Goal: Contribute content: Add original content to the website for others to see

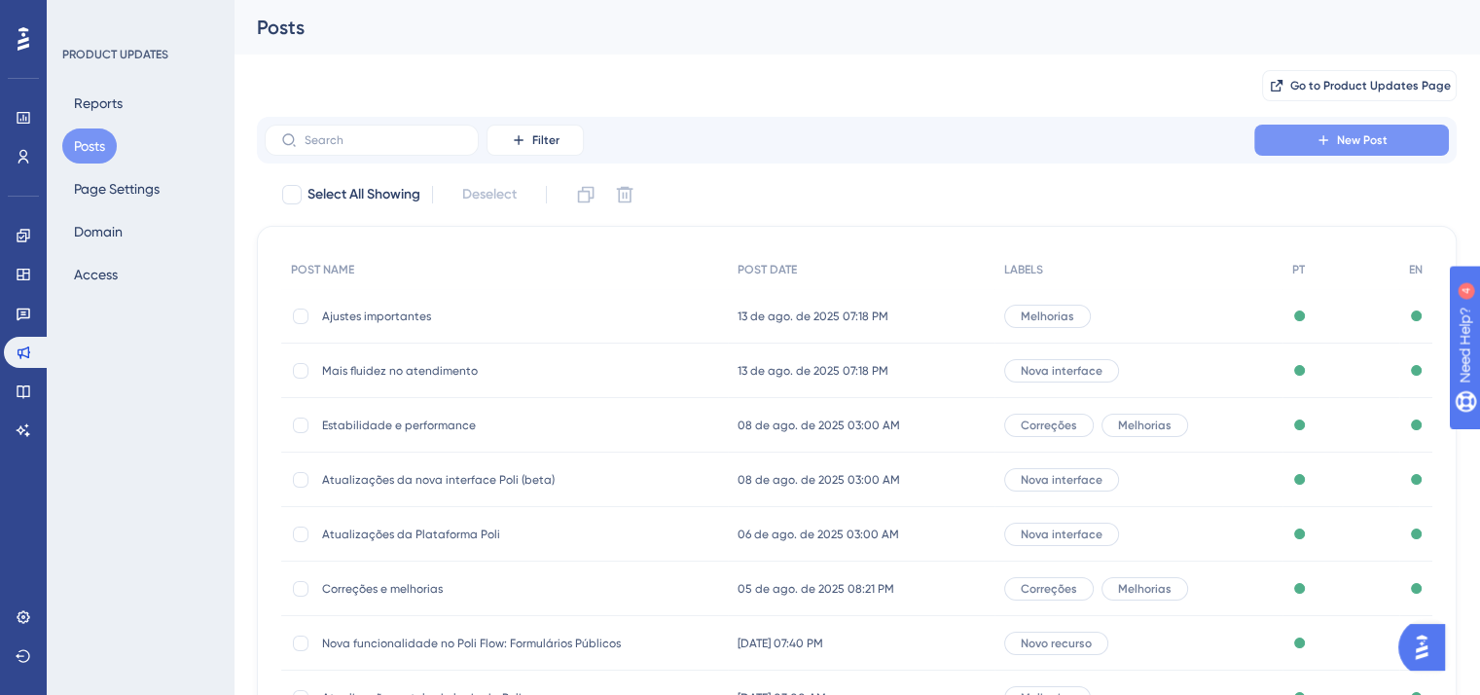
click at [1378, 144] on span "New Post" at bounding box center [1362, 140] width 51 height 16
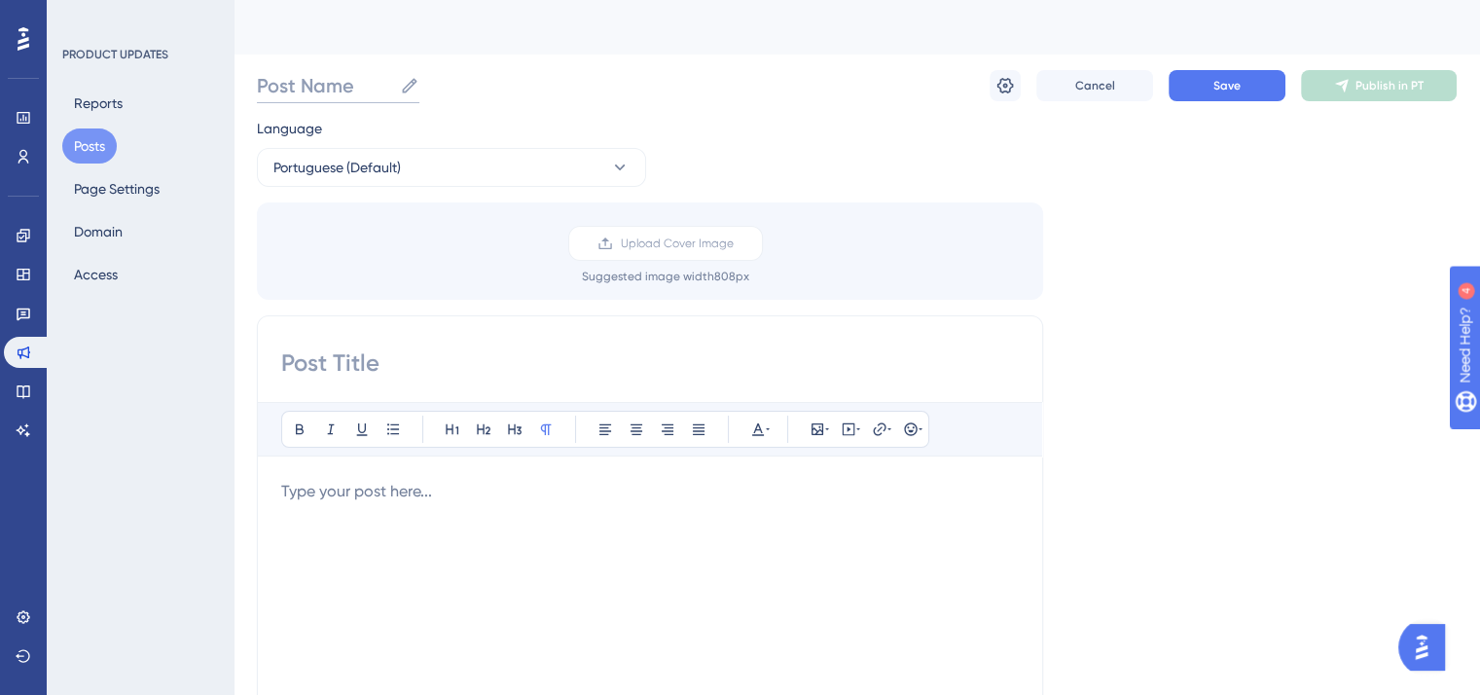
click at [334, 73] on input "Post Name" at bounding box center [324, 85] width 135 height 27
paste input "🌟 Atualizações – Nova interface"
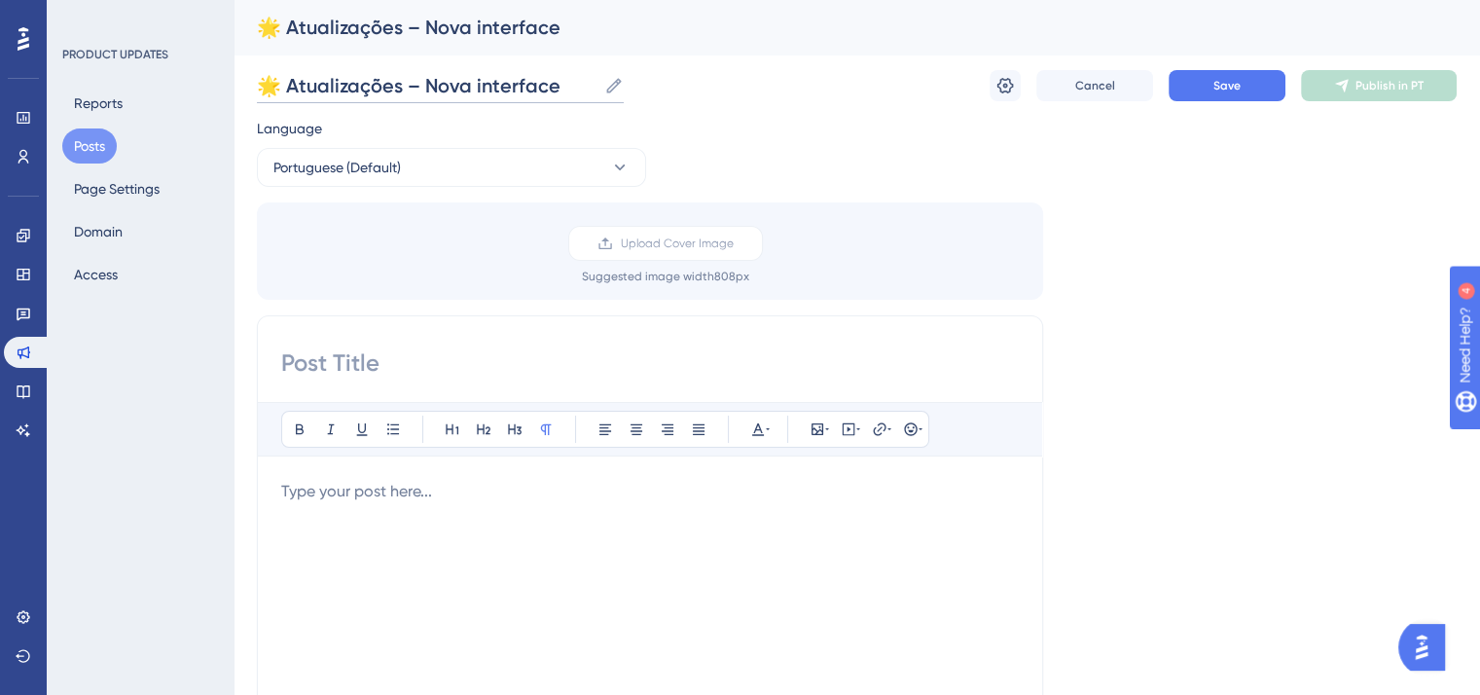
type input "🌟 Atualizações – Nova interface"
click at [391, 347] on input at bounding box center [650, 362] width 738 height 31
paste input "🌟 Atualizações – Nova interface"
type input "🌟 Atualizações – Nova interface"
click at [549, 496] on p at bounding box center [650, 491] width 738 height 23
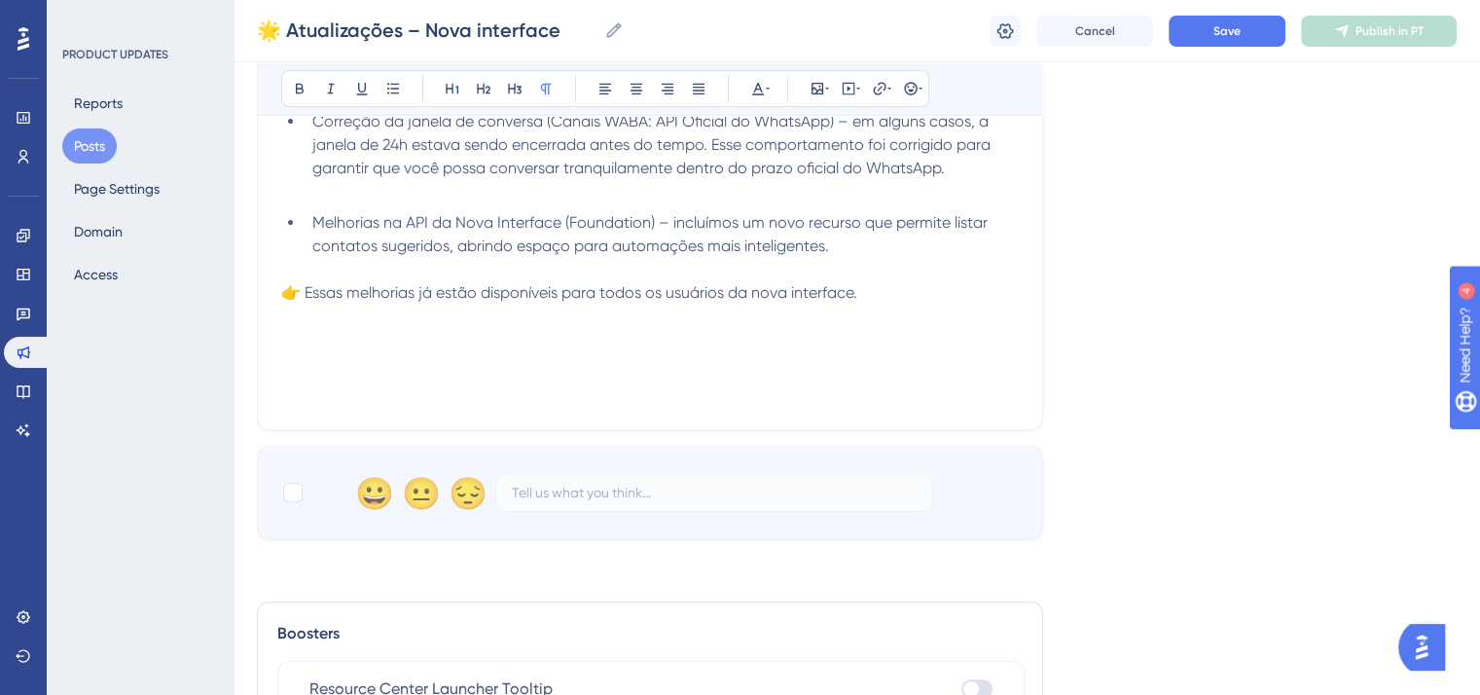
scroll to position [602, 0]
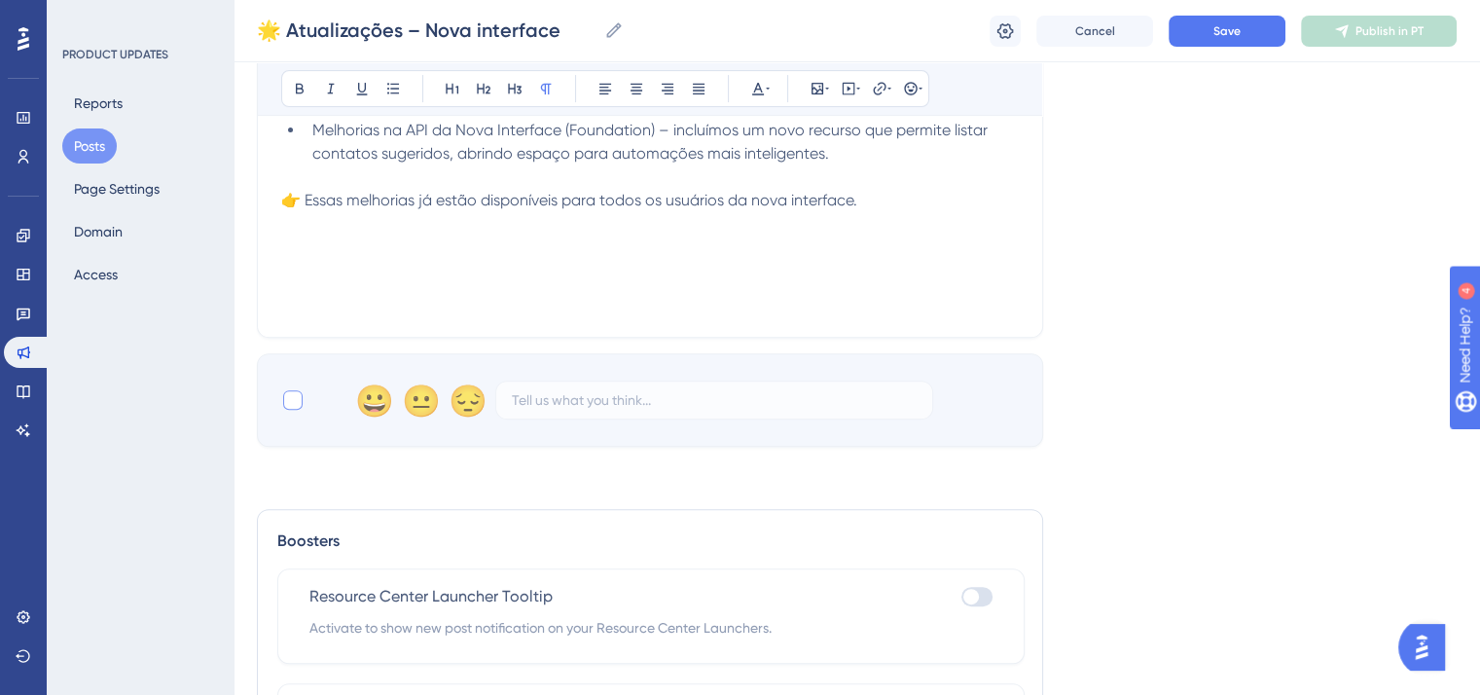
click at [289, 399] on div at bounding box center [292, 399] width 19 height 19
checkbox input "true"
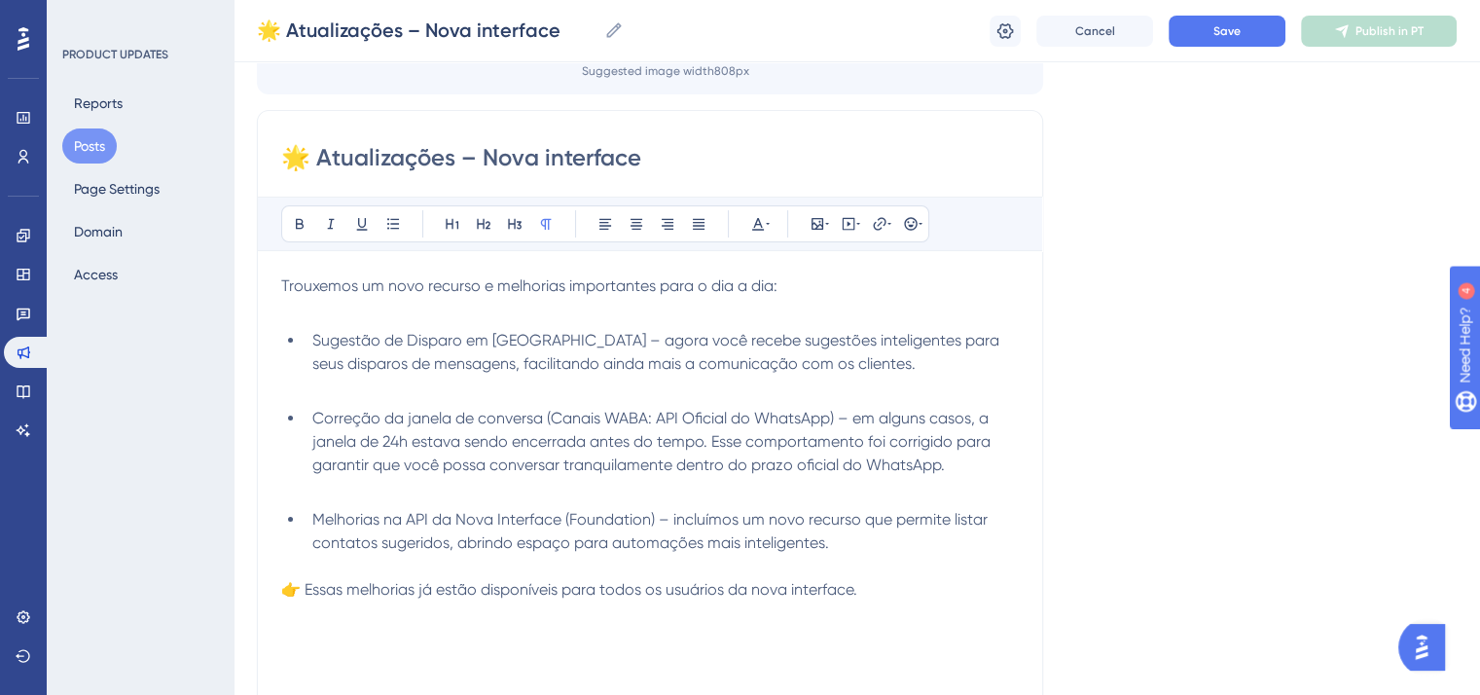
scroll to position [310, 0]
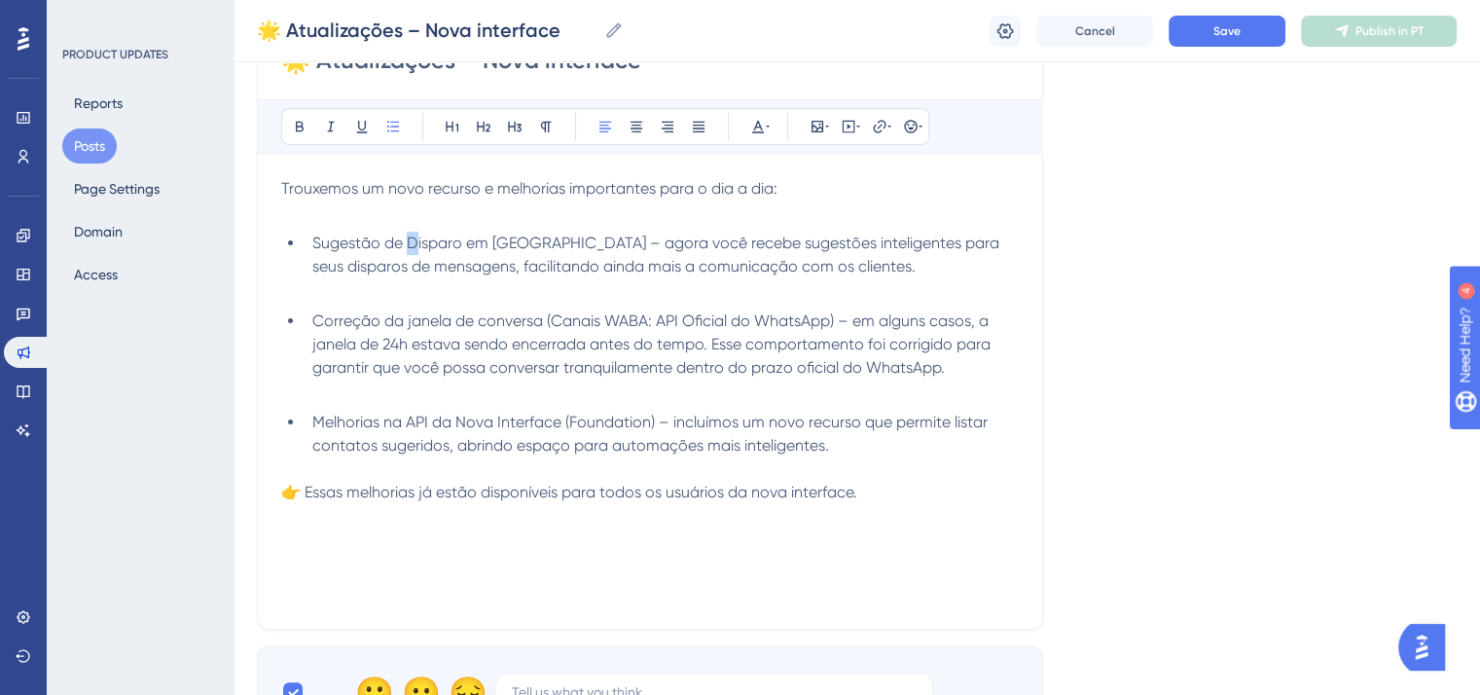
click at [410, 236] on span "Sugestão de Disparo em [GEOGRAPHIC_DATA] – agora você recebe sugestões intelige…" at bounding box center [657, 255] width 691 height 42
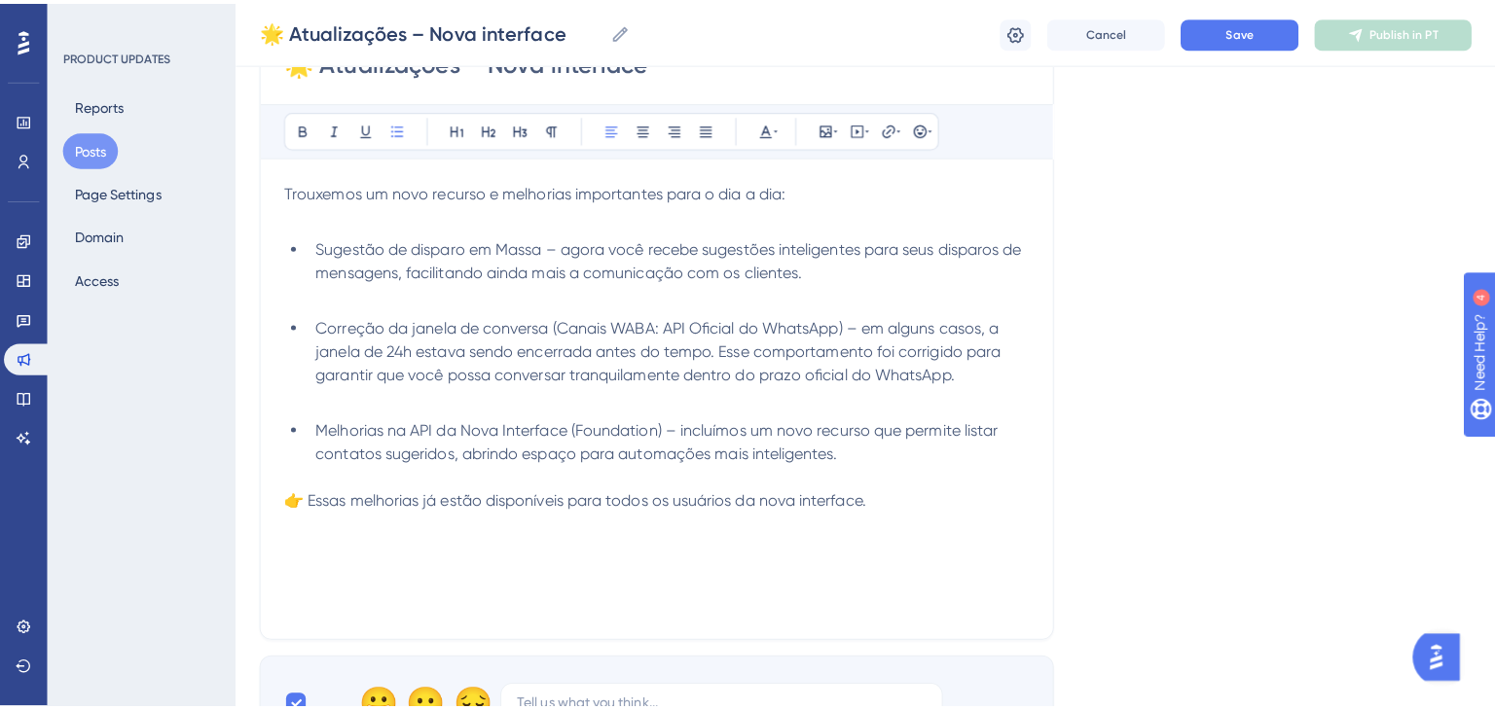
scroll to position [0, 0]
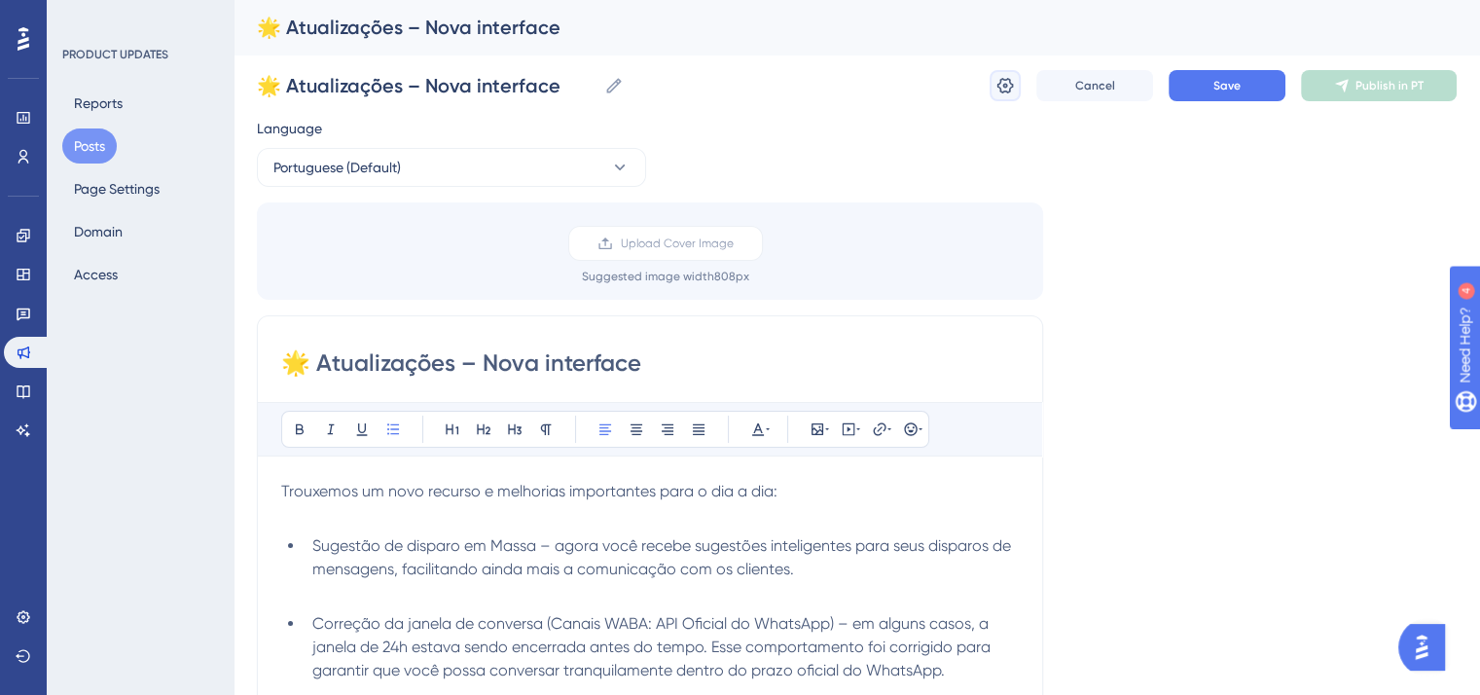
click at [1013, 87] on icon at bounding box center [1004, 85] width 19 height 19
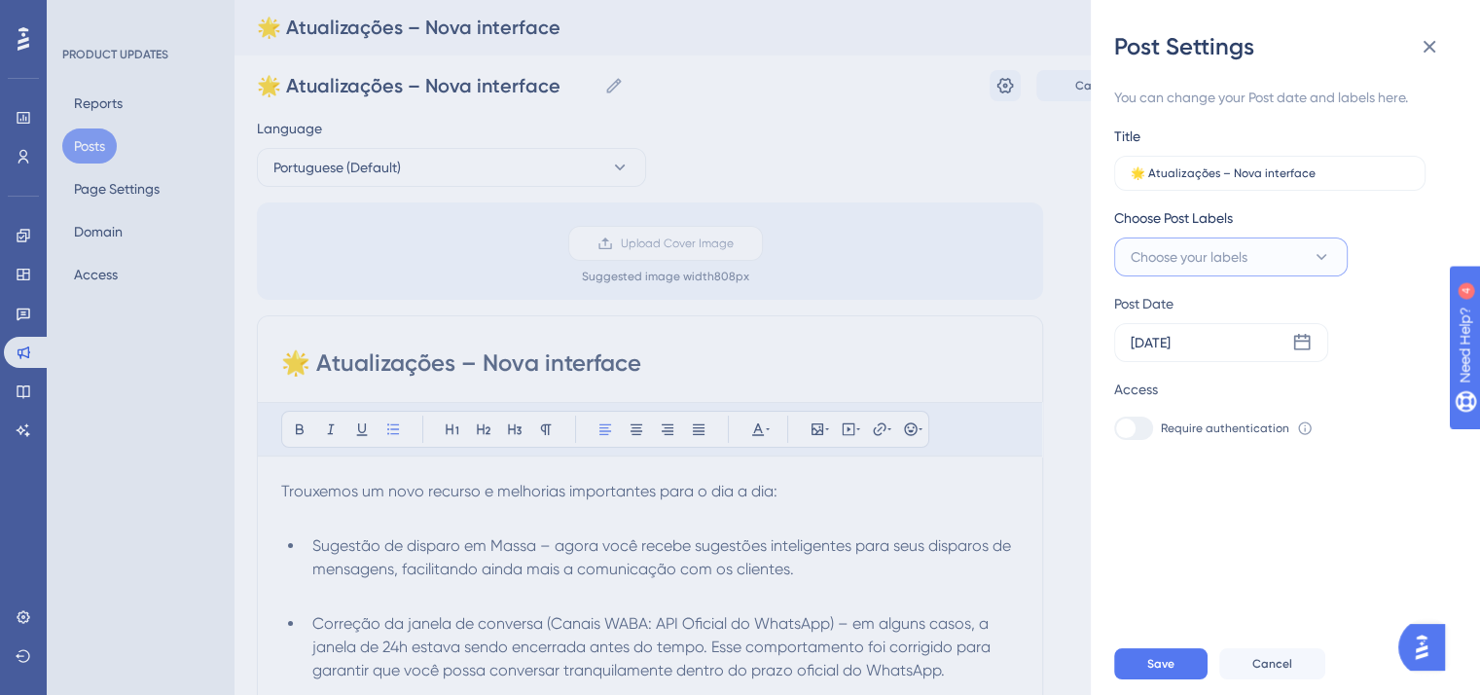
click at [1238, 270] on button "Choose your labels" at bounding box center [1231, 256] width 234 height 39
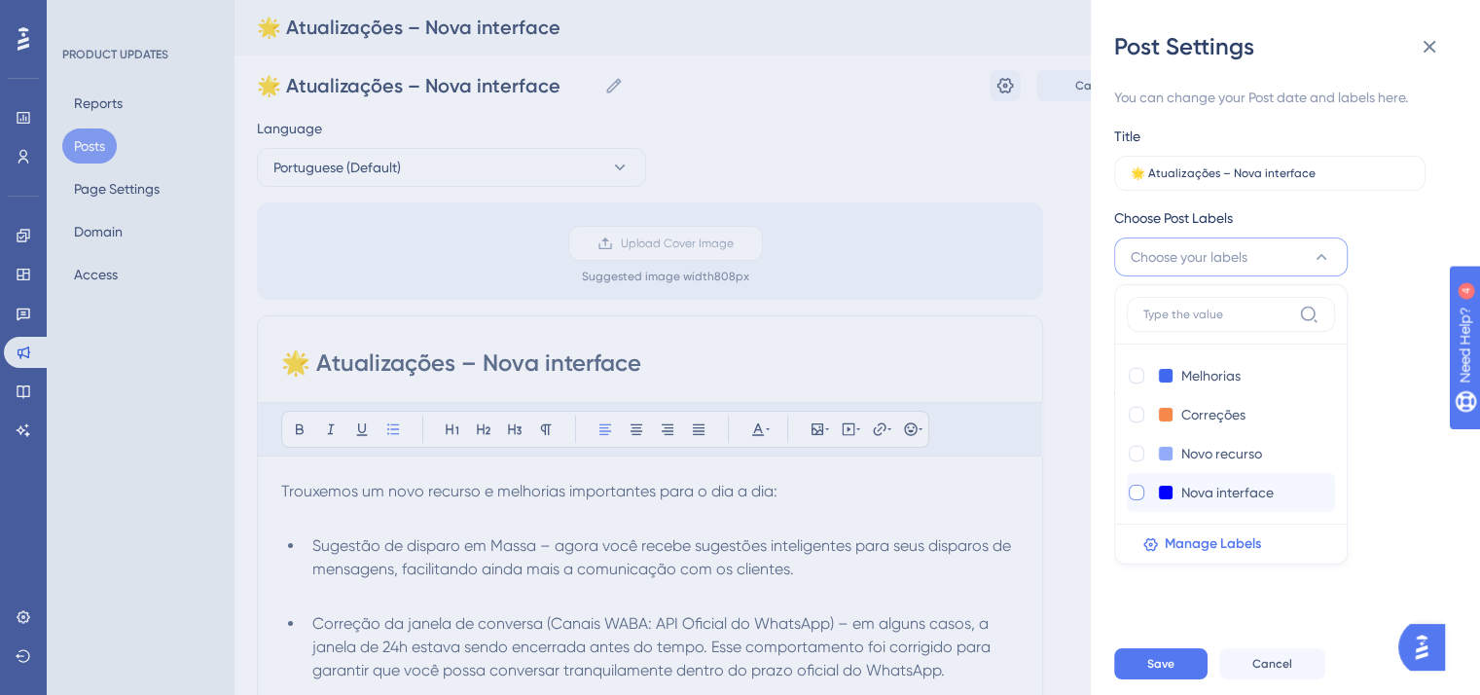
click at [1140, 492] on div at bounding box center [1137, 493] width 16 height 16
checkbox input "true"
click at [1157, 671] on span "Save" at bounding box center [1160, 664] width 27 height 16
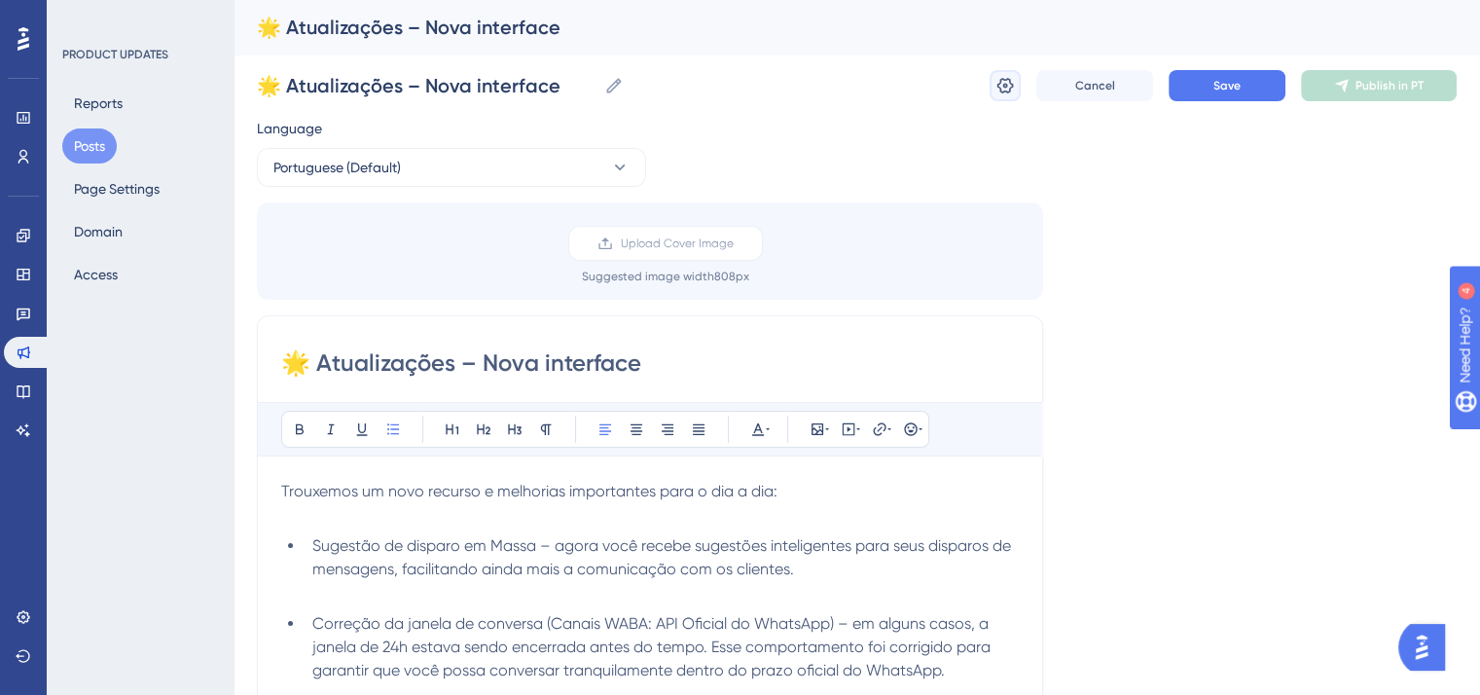
click at [1002, 90] on icon at bounding box center [1004, 85] width 19 height 19
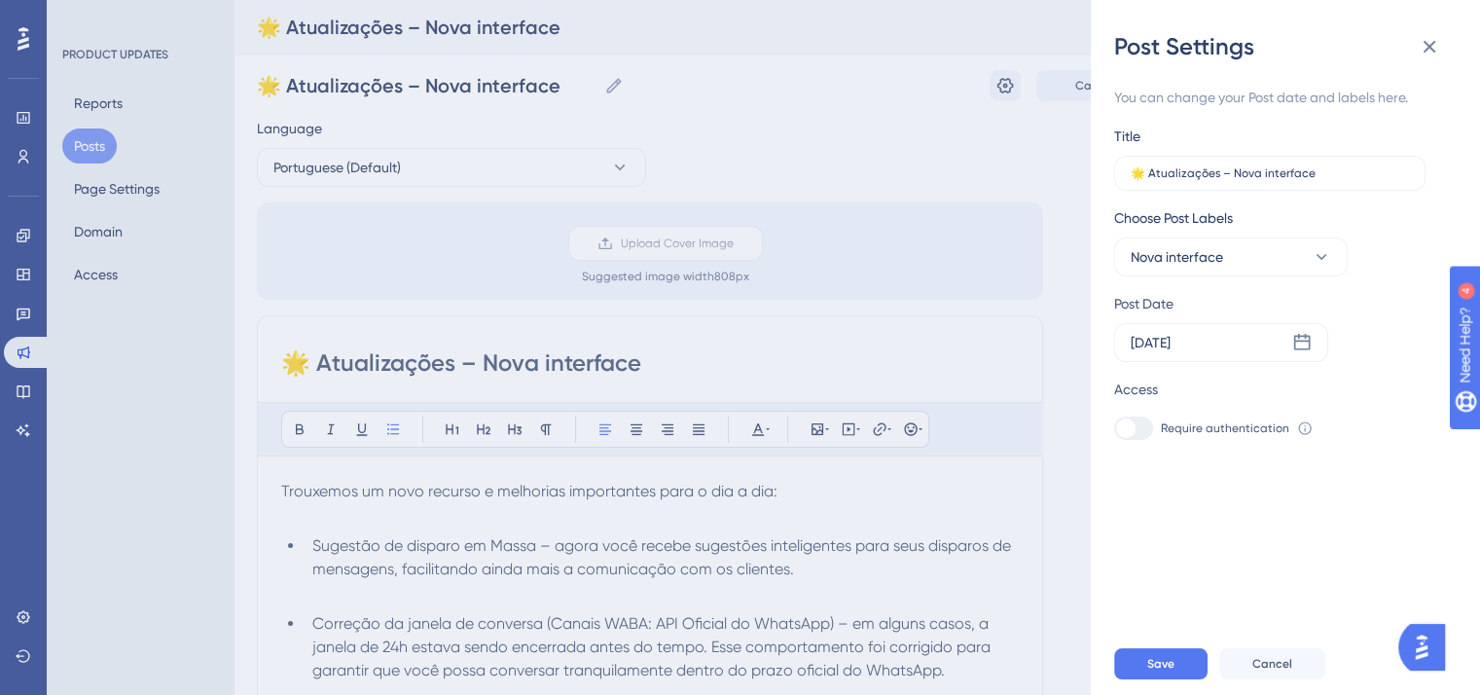
click at [907, 166] on div "Post Settings You can change your Post date and labels here. Title 🌟 Atualizaçõ…" at bounding box center [740, 347] width 1480 height 695
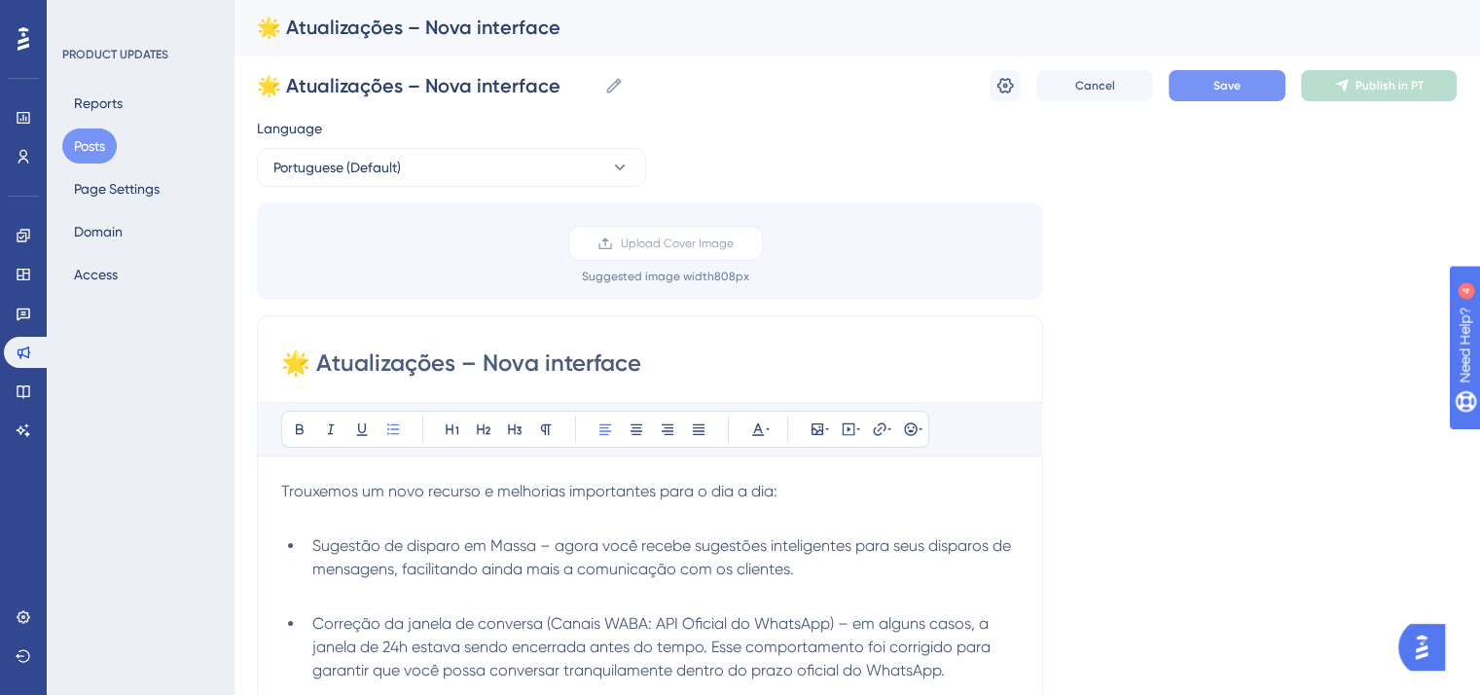
click at [1210, 98] on button "Save" at bounding box center [1227, 85] width 117 height 31
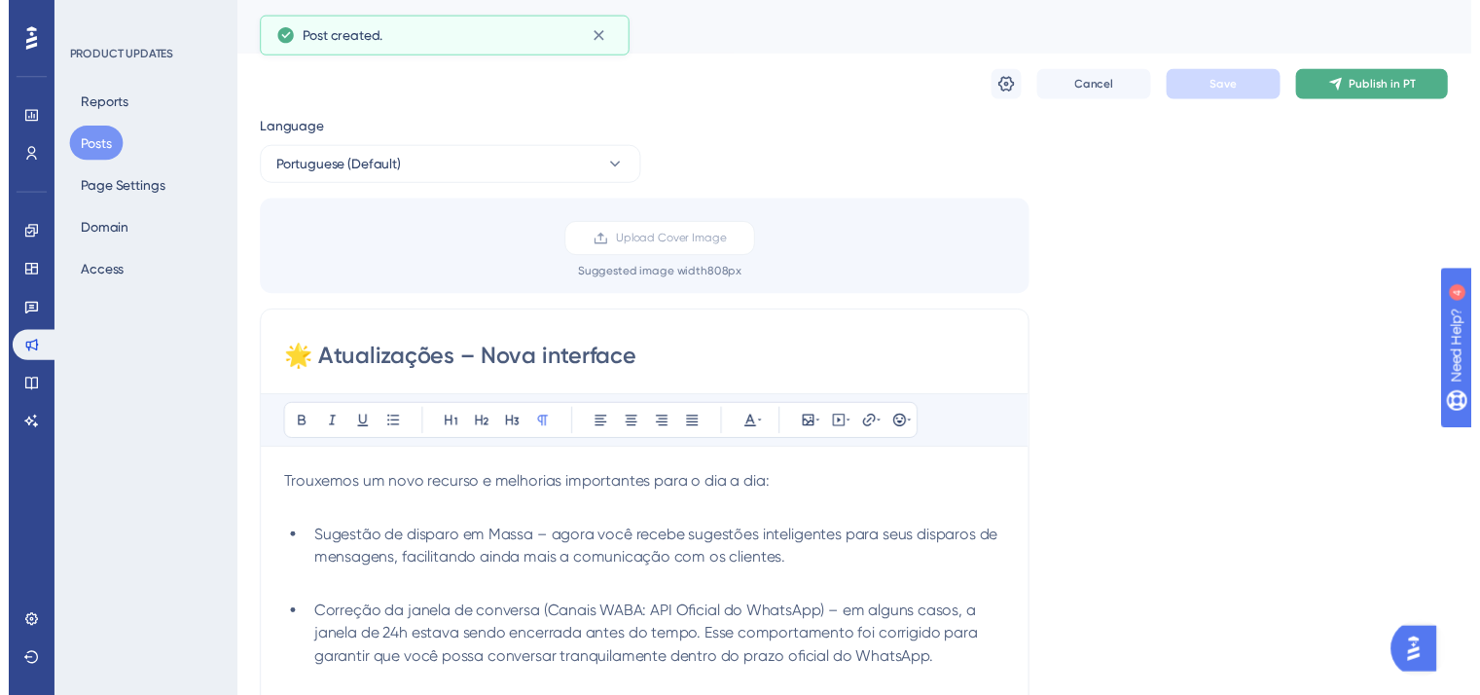
scroll to position [116, 0]
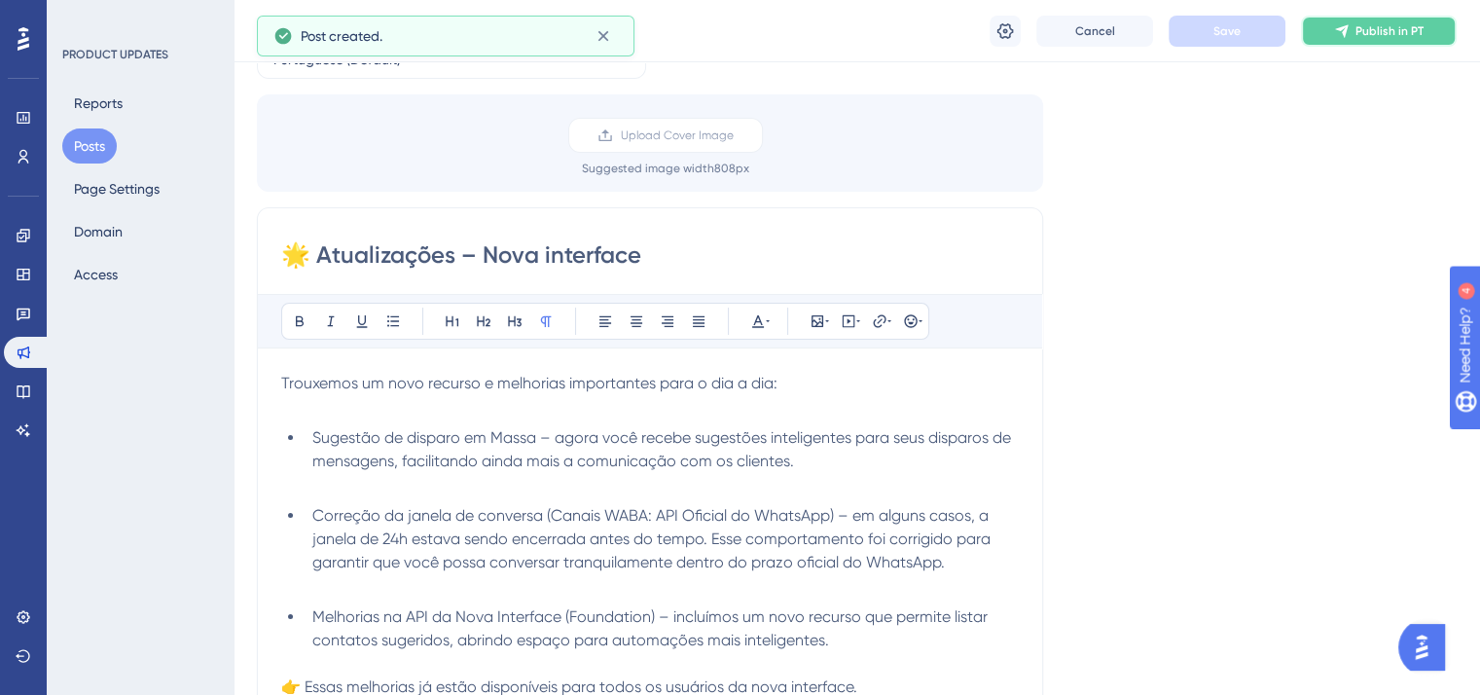
click at [1360, 41] on button "Publish in PT" at bounding box center [1379, 31] width 156 height 31
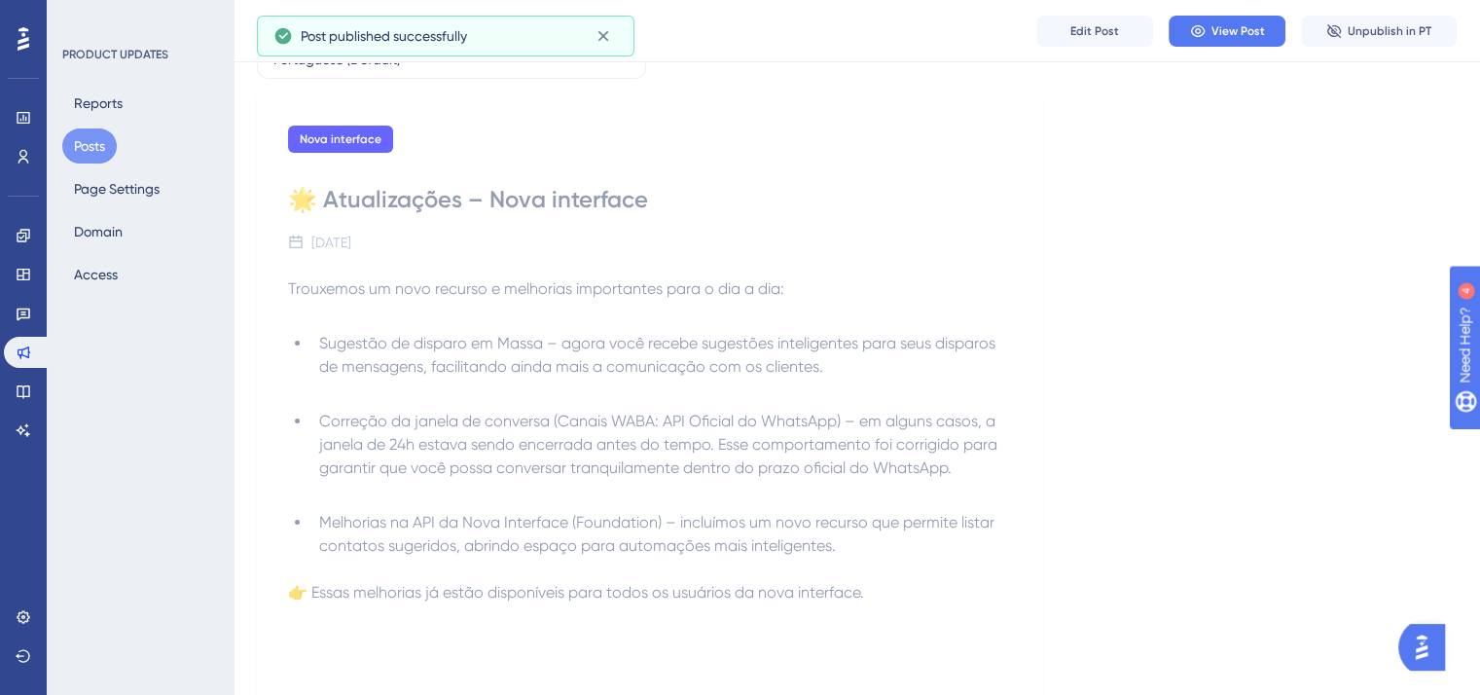
click at [94, 138] on button "Posts" at bounding box center [89, 145] width 54 height 35
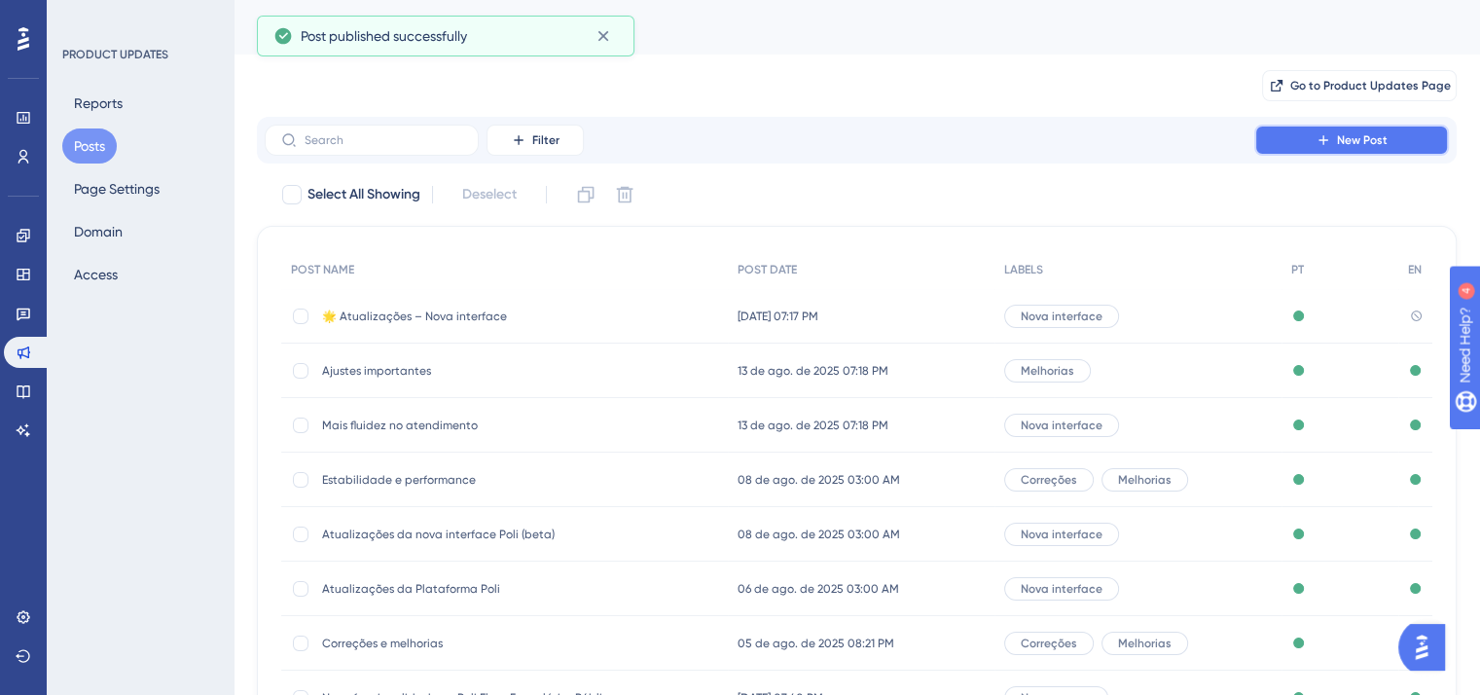
click at [1360, 136] on span "New Post" at bounding box center [1362, 140] width 51 height 16
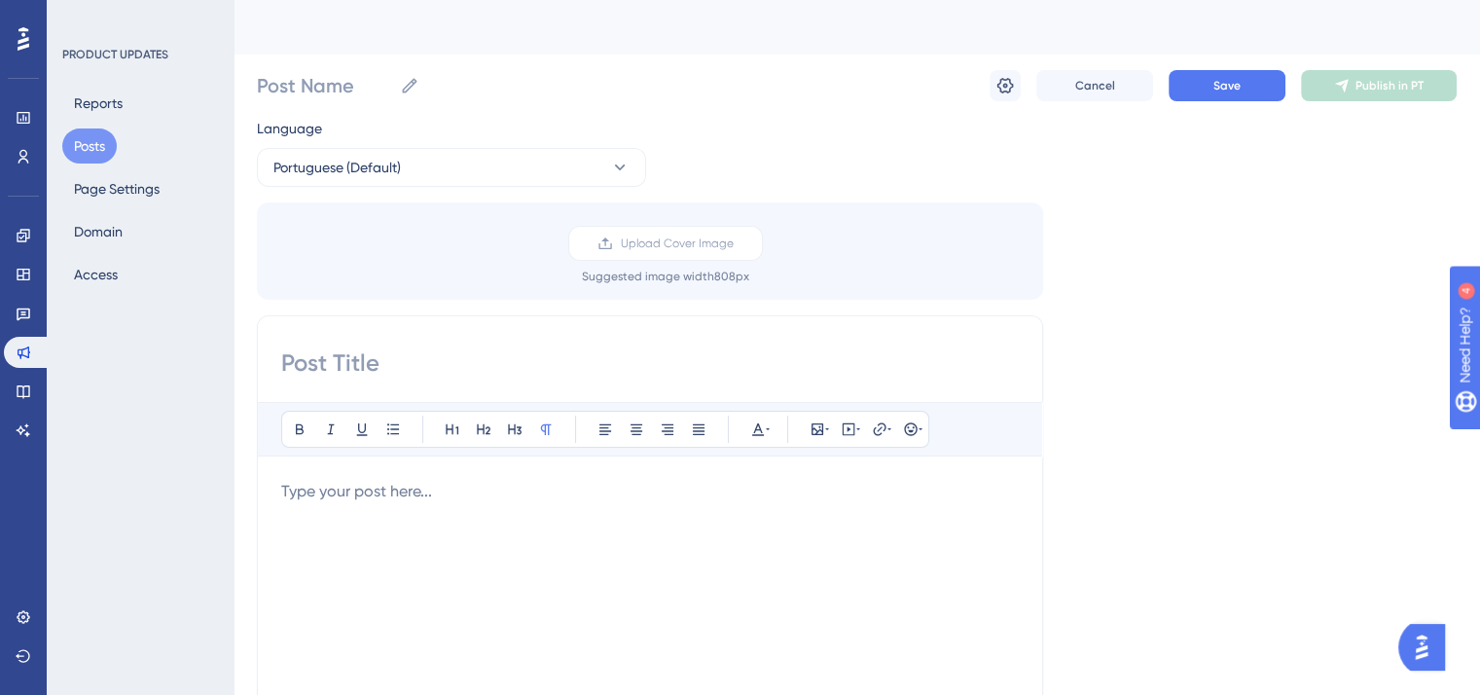
click at [485, 104] on div "Post Name Cancel Save Publish in PT" at bounding box center [857, 85] width 1200 height 62
click at [491, 79] on div "Post Name Cancel Save Publish in PT" at bounding box center [857, 85] width 1200 height 62
click at [345, 79] on input "Post Name" at bounding box center [324, 85] width 135 height 27
paste input "Novidades e correções"
type input "Novidades e correções"
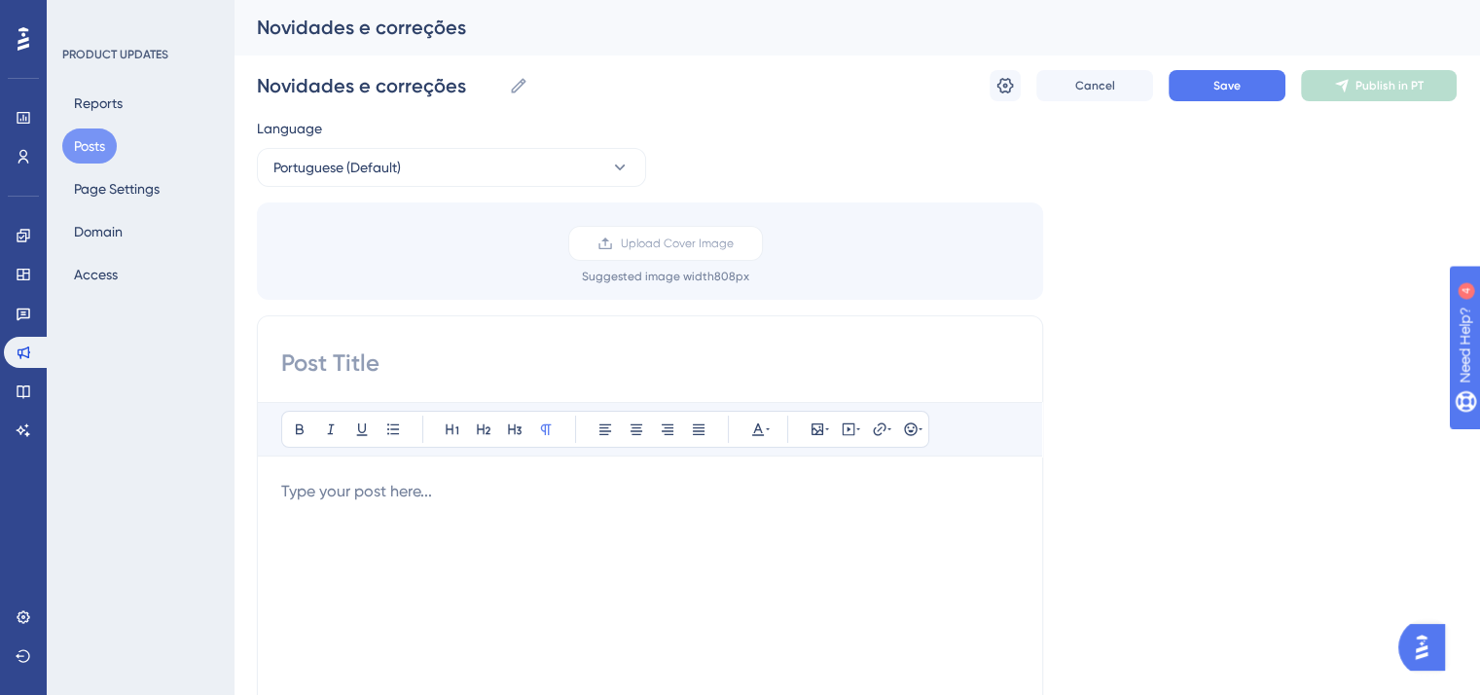
click at [409, 355] on input at bounding box center [650, 362] width 738 height 31
paste input "Novidades e correções"
type input "Novidades e correções"
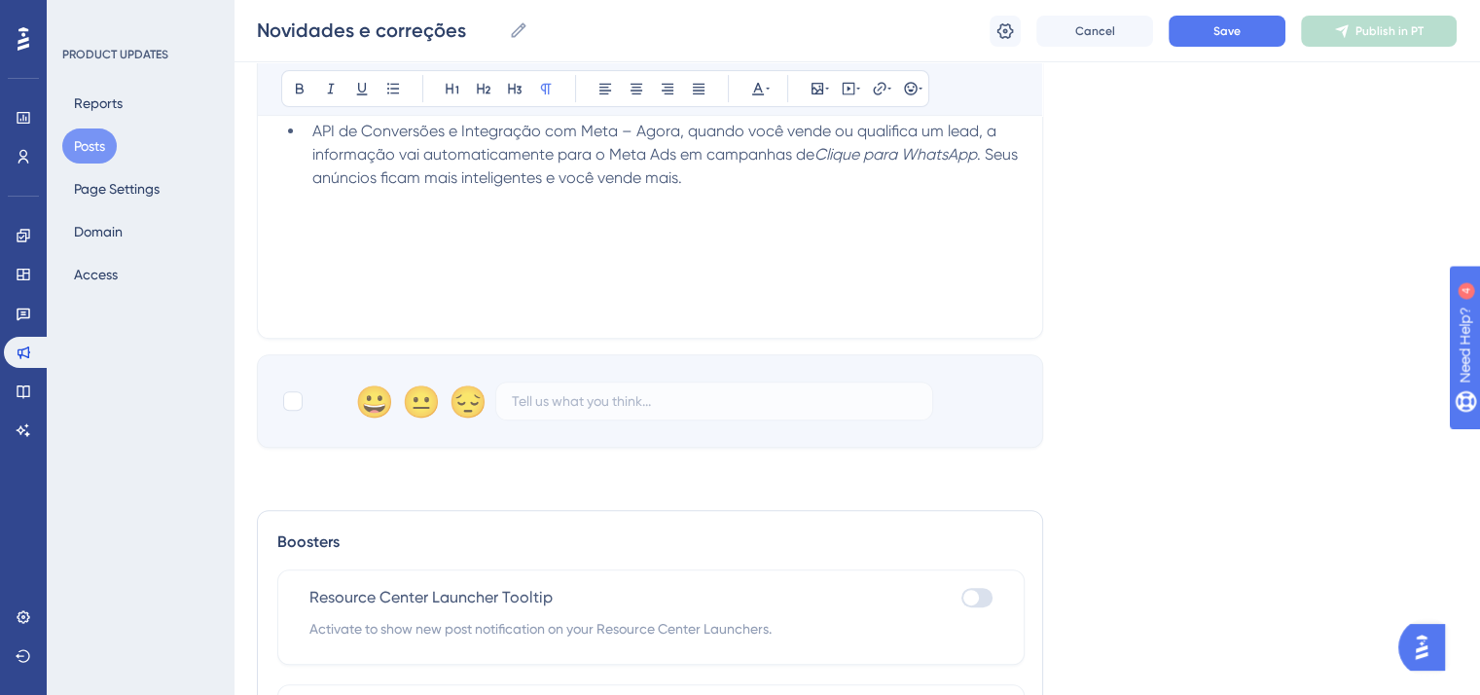
scroll to position [602, 0]
click at [288, 409] on div at bounding box center [292, 399] width 23 height 23
checkbox input "true"
click at [302, 268] on div "Seguimos cuidando de atualizações na plataforma para que sua experiência contin…" at bounding box center [650, 99] width 738 height 428
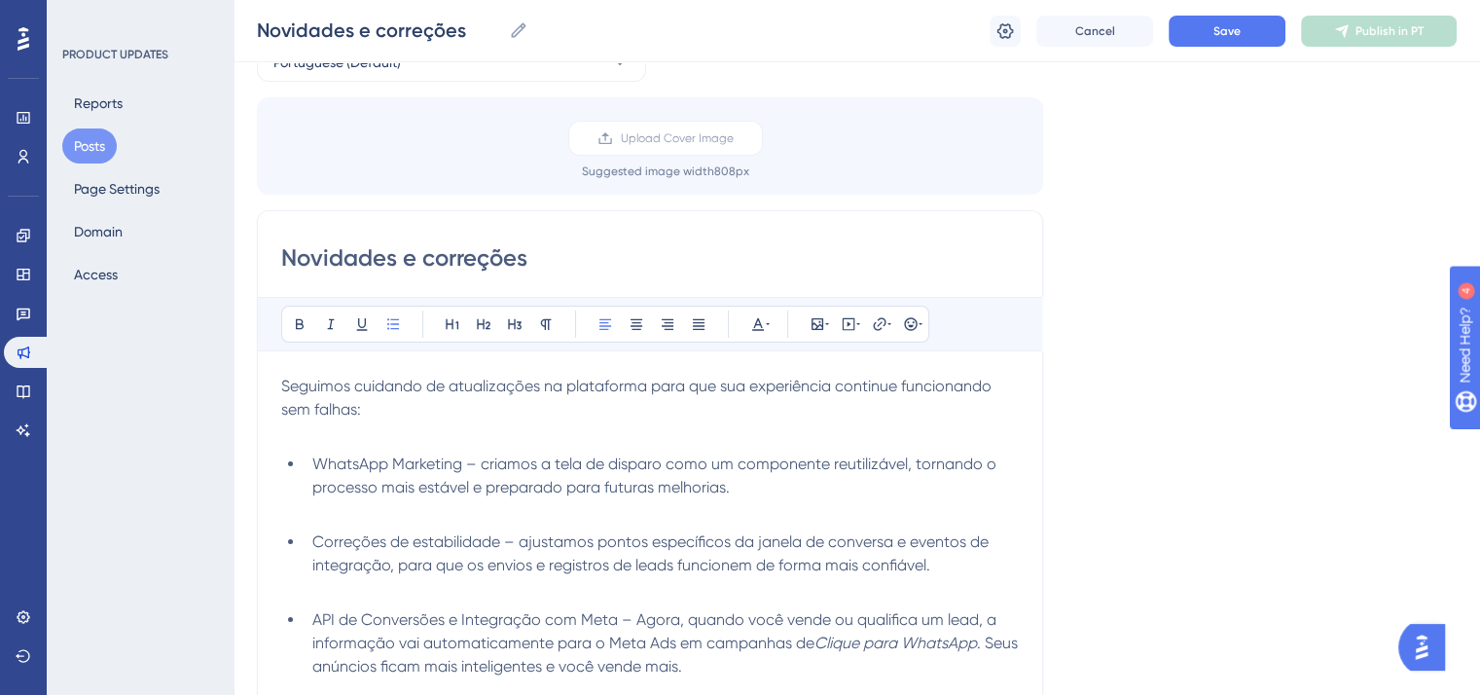
scroll to position [0, 0]
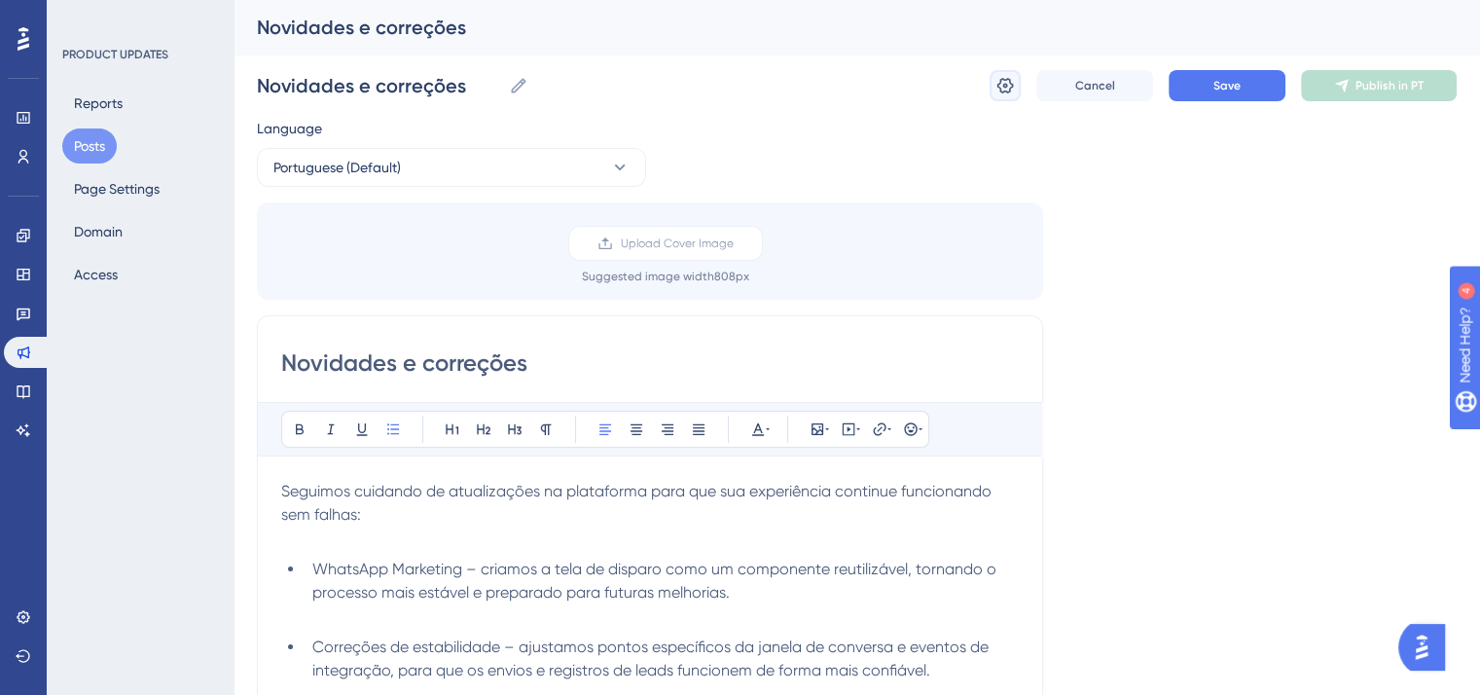
click at [1000, 88] on icon at bounding box center [1004, 85] width 19 height 19
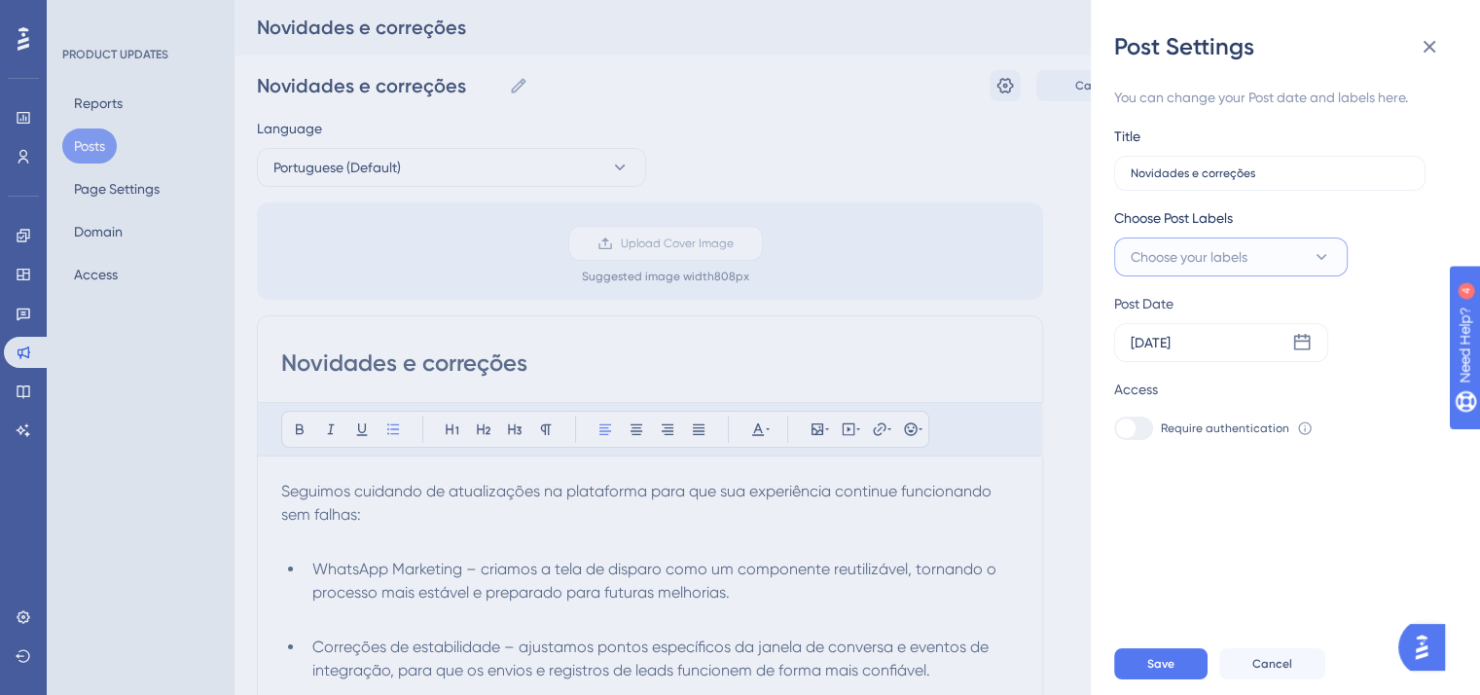
click at [1214, 262] on span "Choose your labels" at bounding box center [1189, 256] width 117 height 23
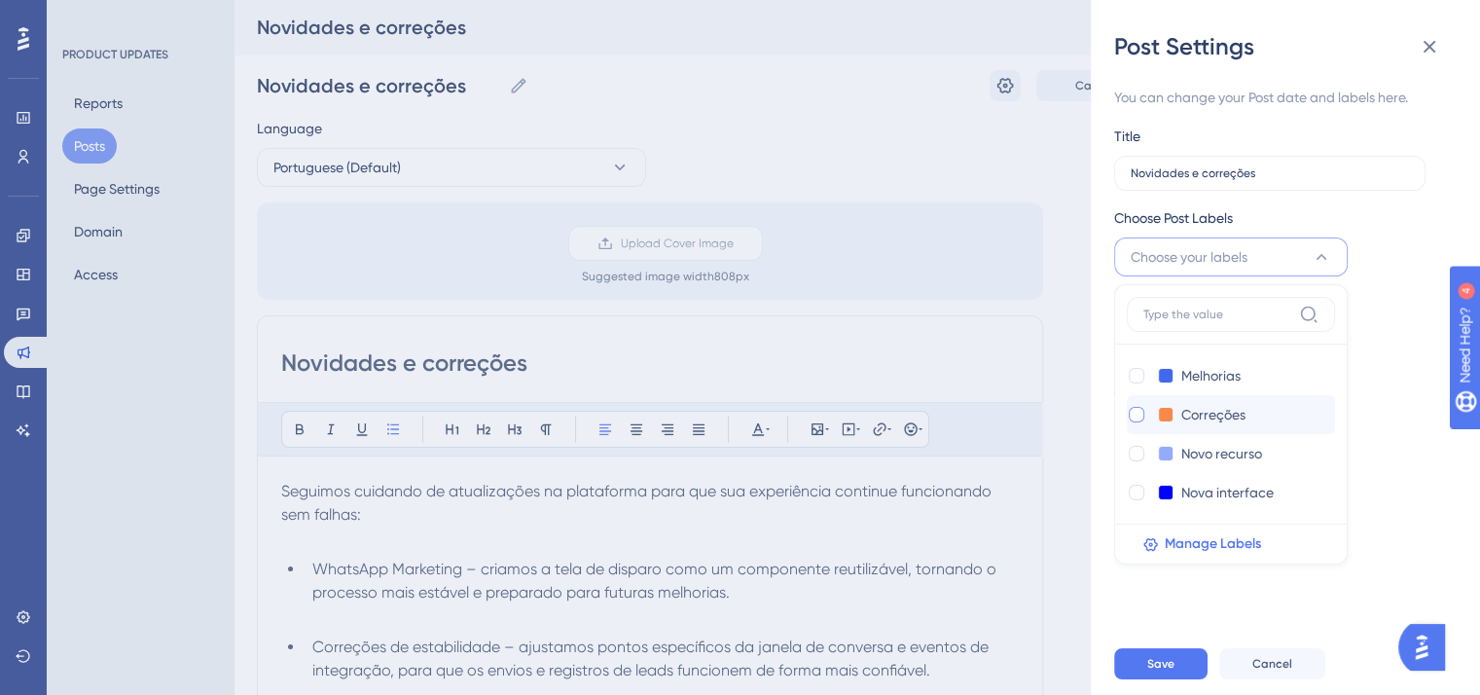
click at [1143, 416] on div at bounding box center [1137, 415] width 16 height 16
checkbox input "true"
click at [1150, 671] on span "Save" at bounding box center [1160, 664] width 27 height 16
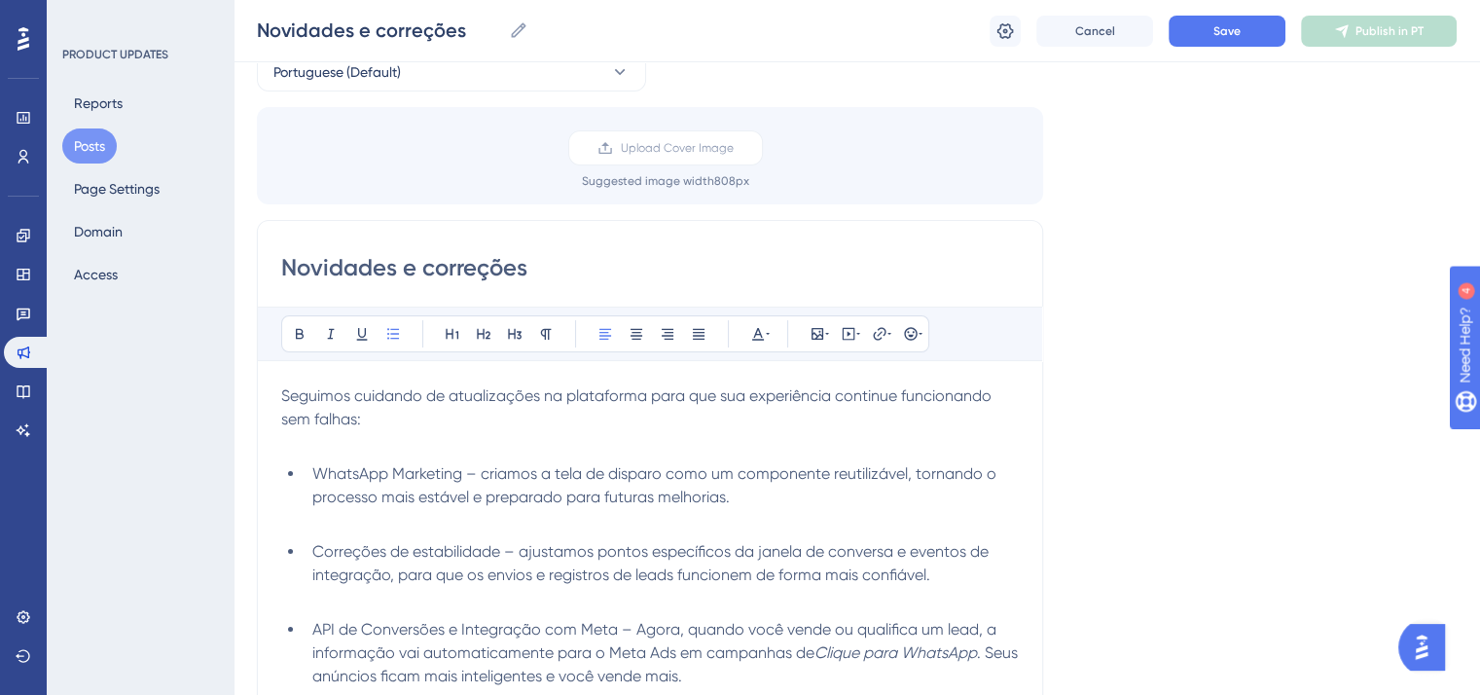
scroll to position [195, 0]
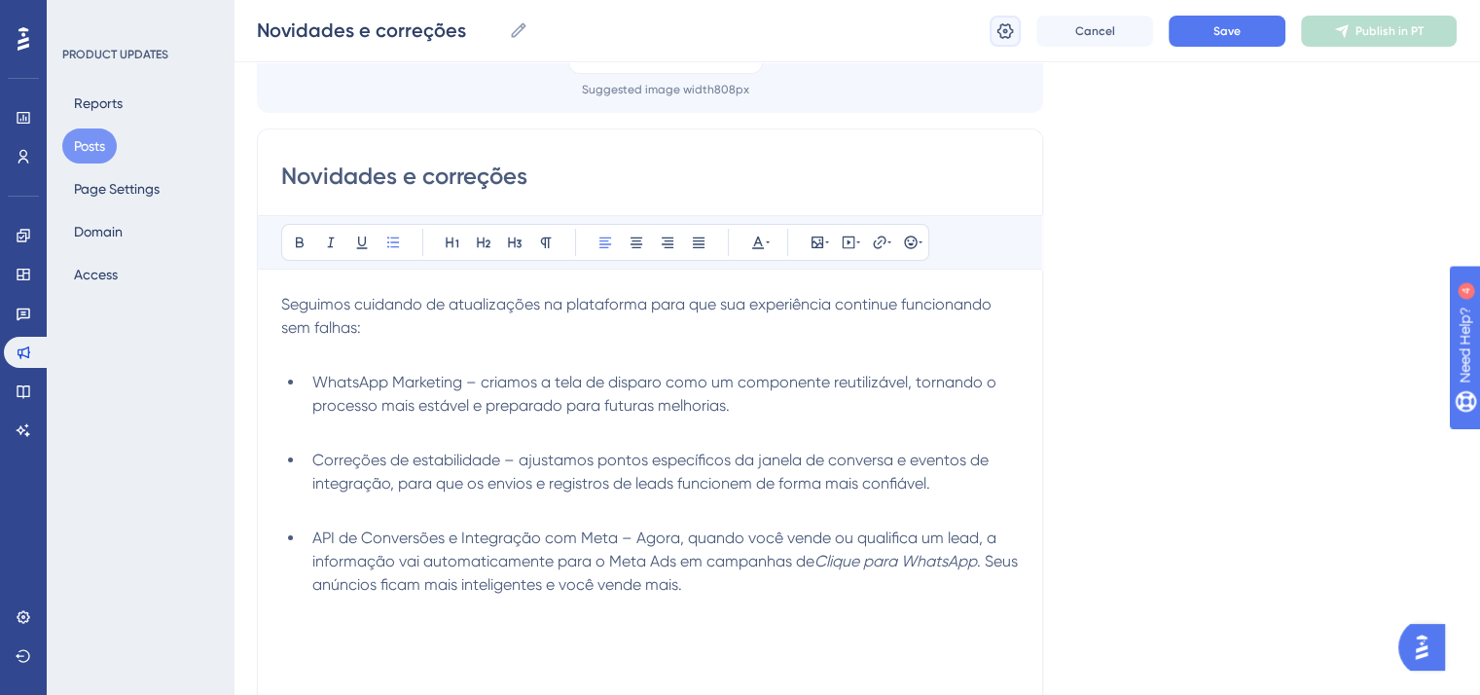
click at [998, 27] on icon at bounding box center [1004, 30] width 19 height 19
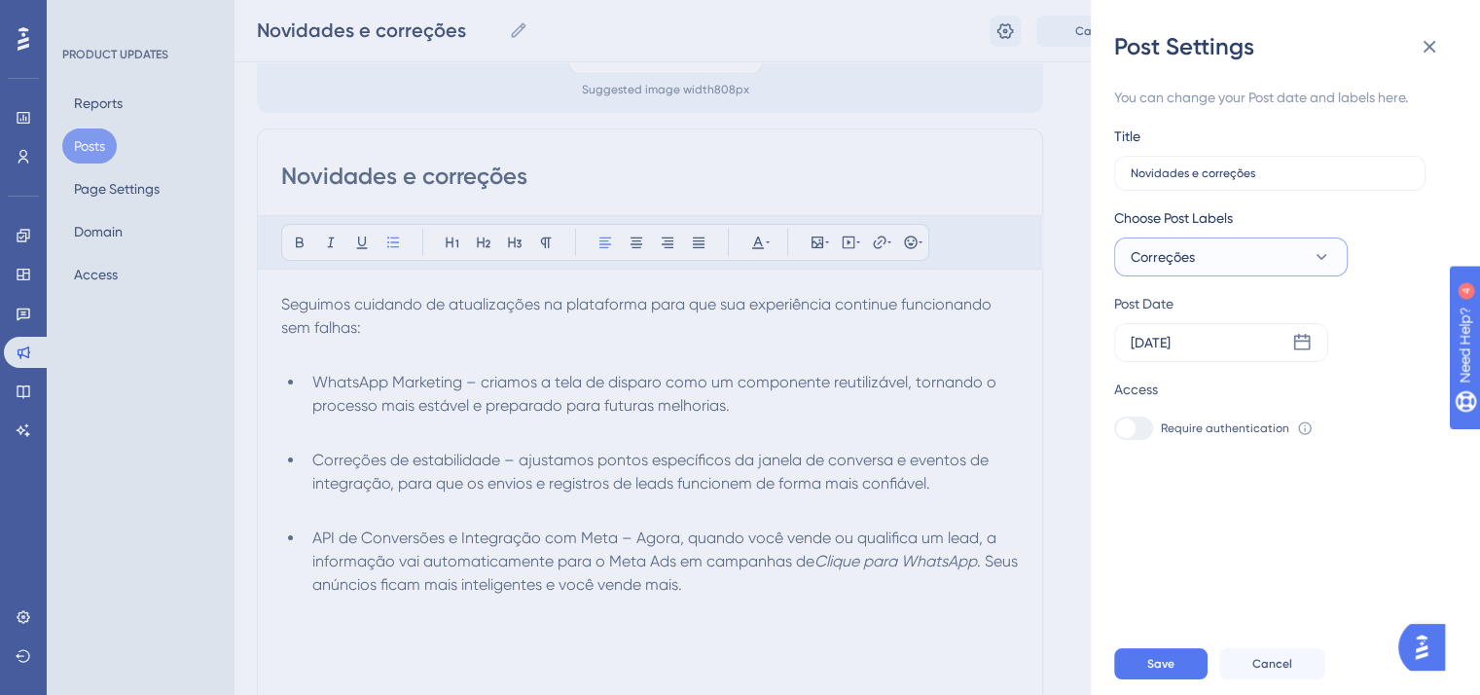
click at [1227, 258] on button "Correções" at bounding box center [1231, 256] width 234 height 39
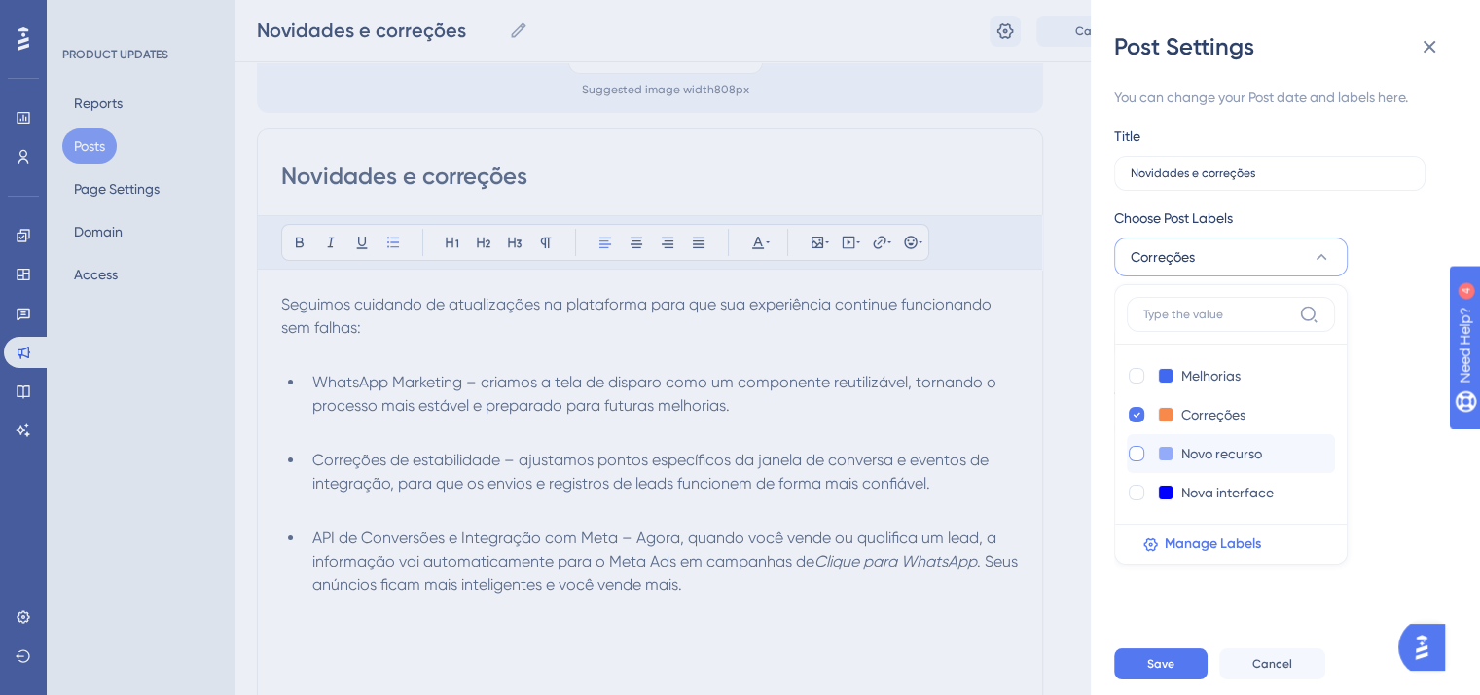
click at [1133, 447] on div at bounding box center [1137, 454] width 16 height 16
checkbox input "true"
click at [1170, 671] on span "Save" at bounding box center [1160, 664] width 27 height 16
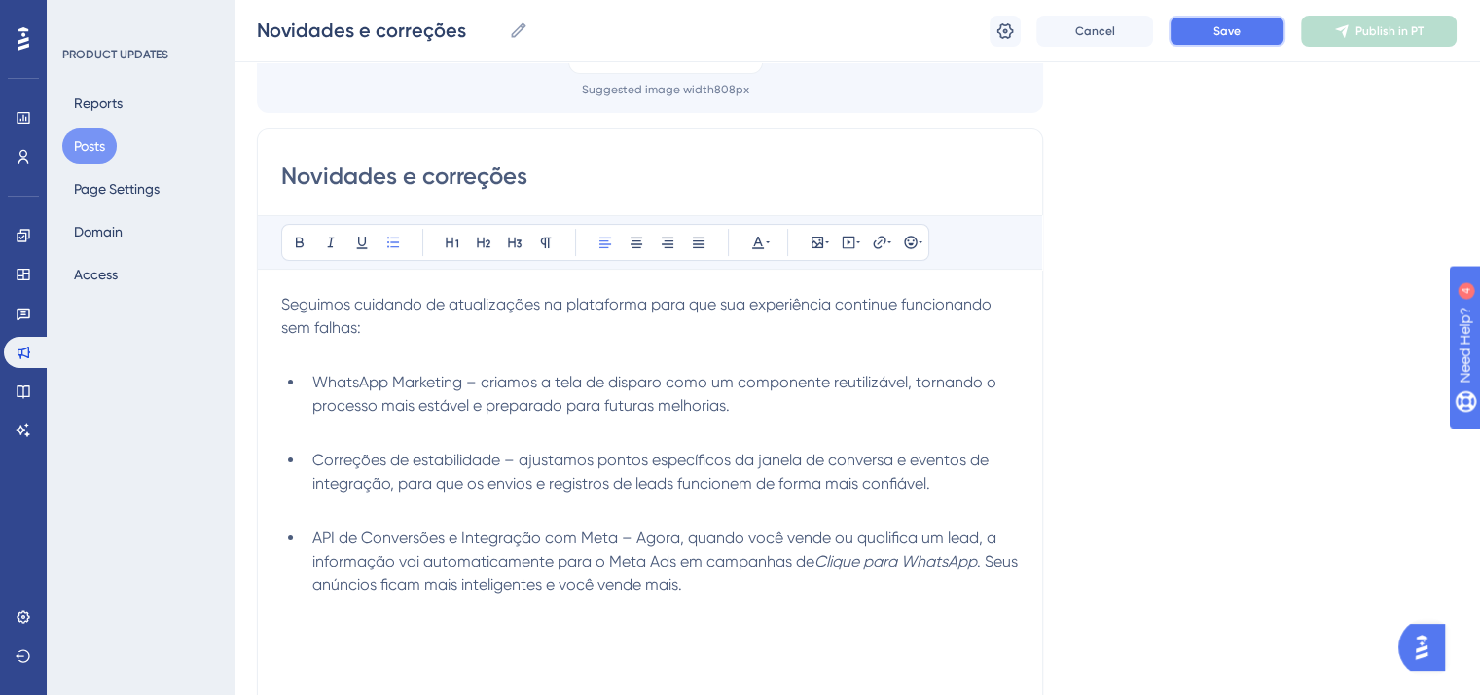
click at [1240, 43] on button "Save" at bounding box center [1227, 31] width 117 height 31
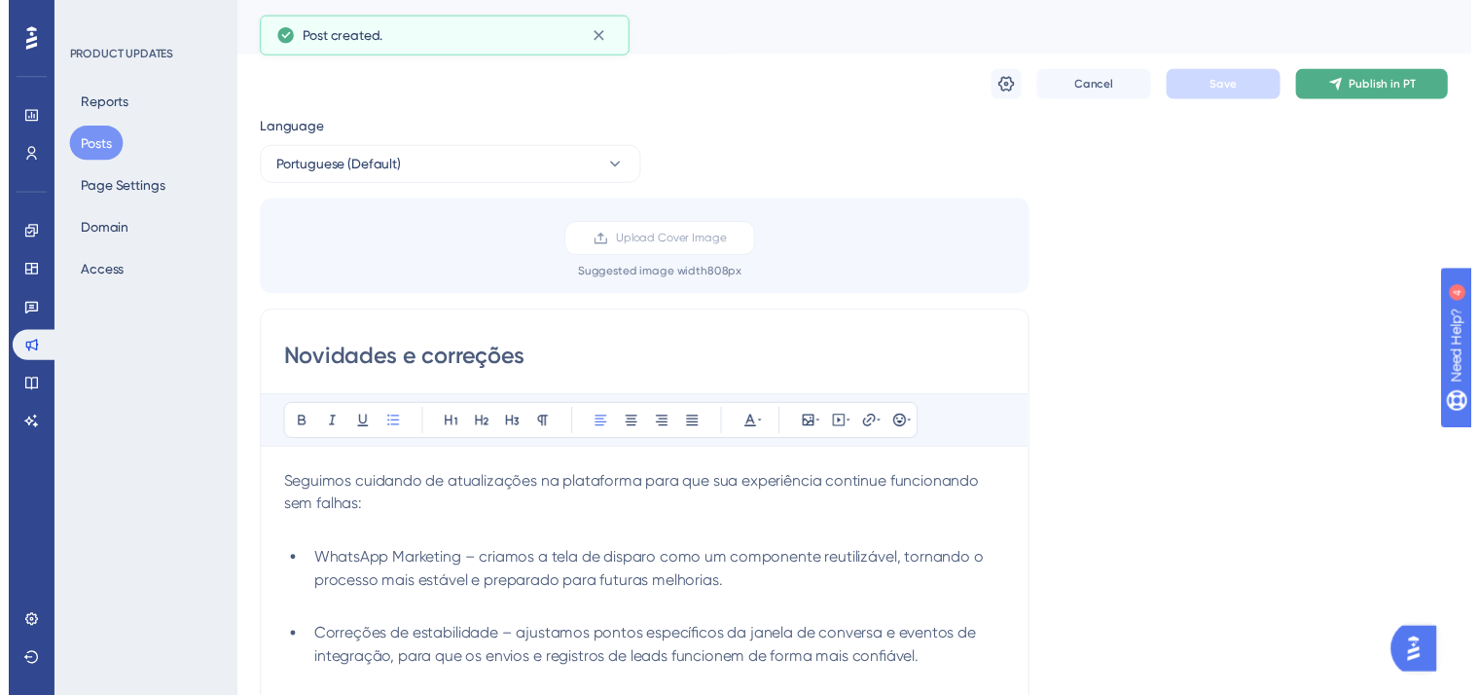
scroll to position [68, 0]
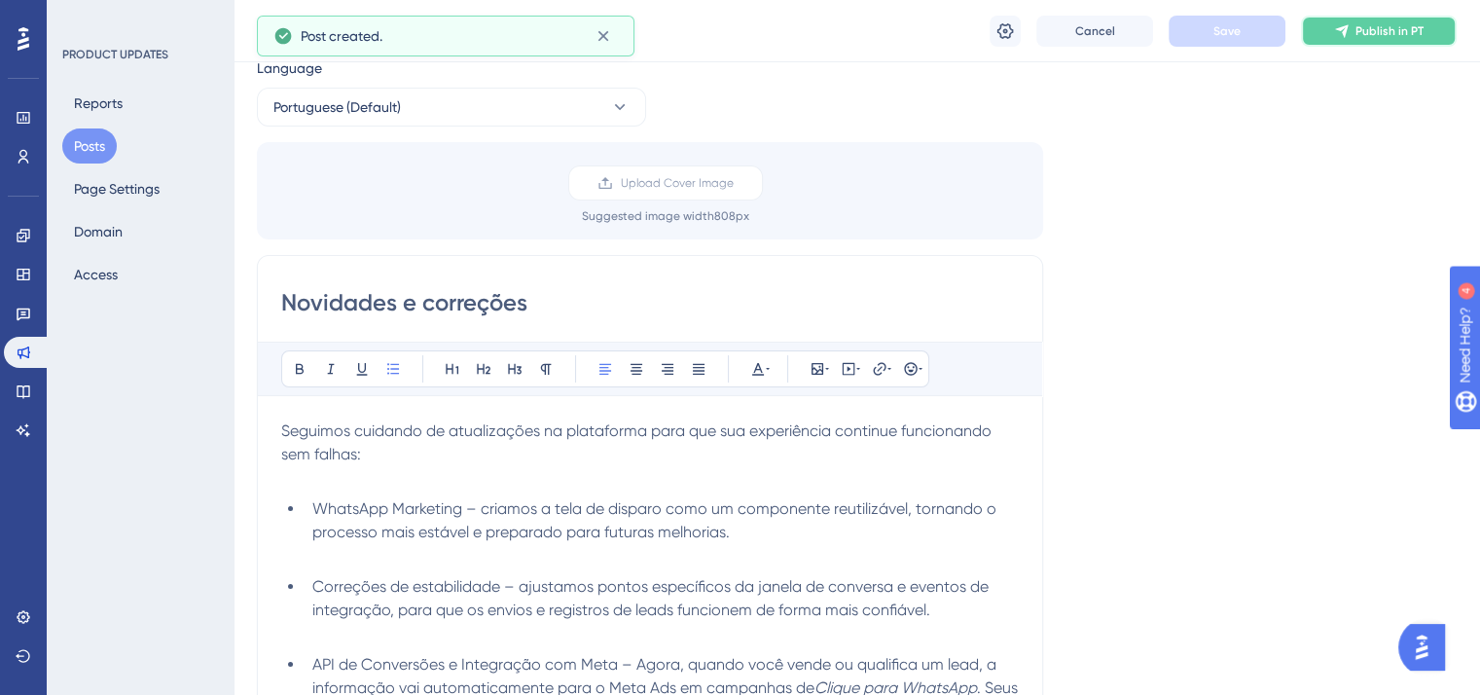
click at [1396, 40] on button "Publish in PT" at bounding box center [1379, 31] width 156 height 31
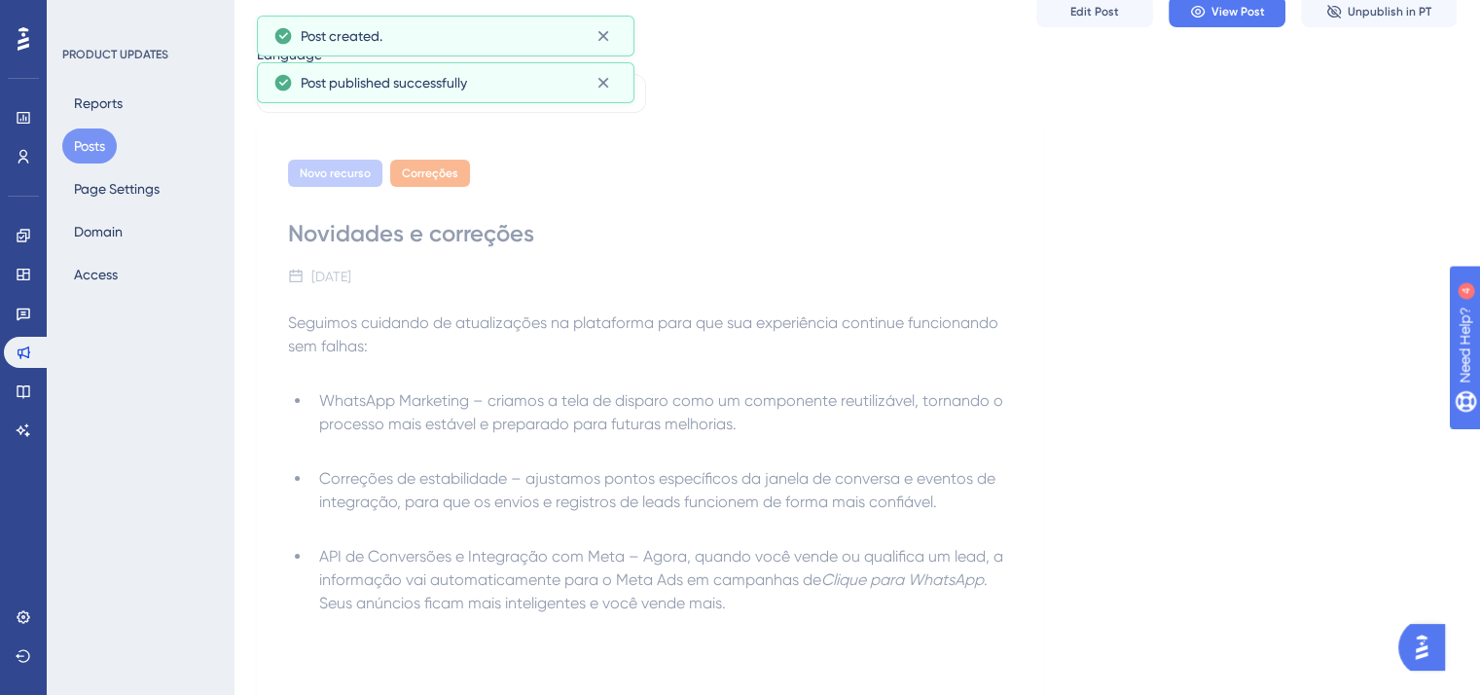
scroll to position [9, 0]
